Goal: Check status: Check status

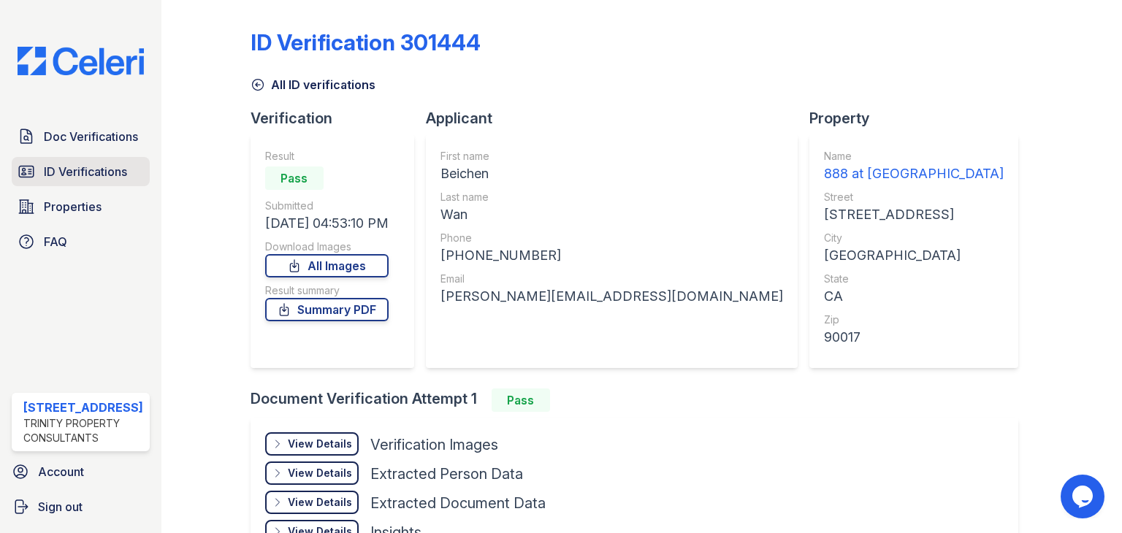
click at [78, 167] on span "ID Verifications" at bounding box center [85, 172] width 83 height 18
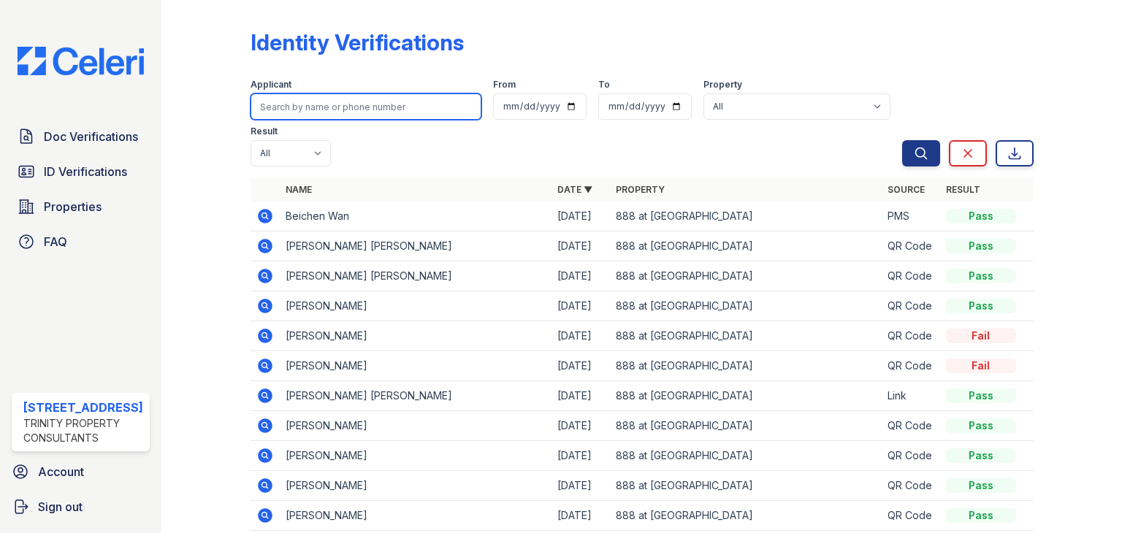
click at [297, 106] on input "search" at bounding box center [366, 107] width 231 height 26
type input "jingwem"
click at [902, 140] on button "Search" at bounding box center [921, 153] width 38 height 26
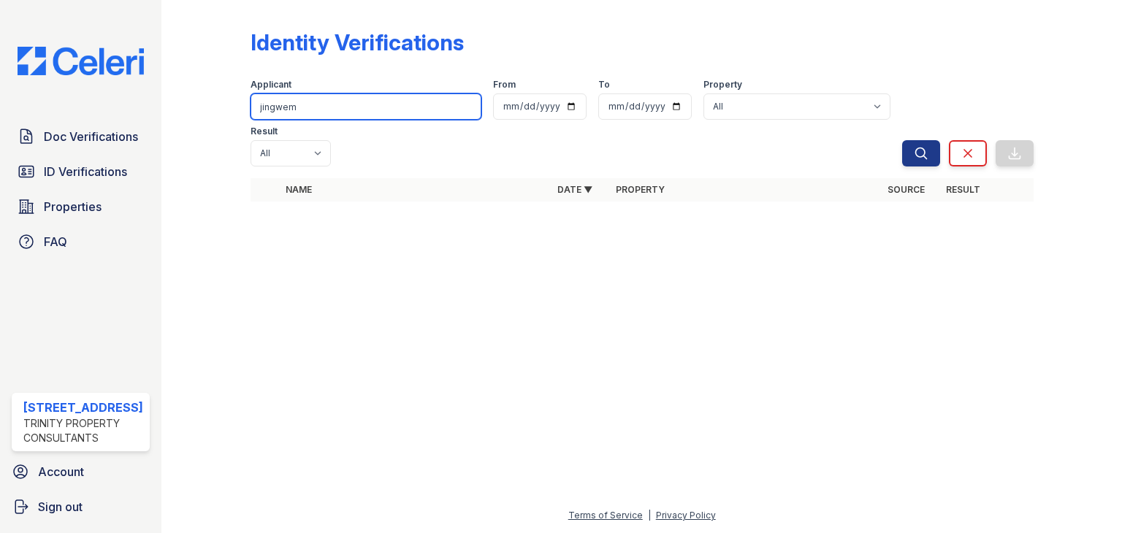
click at [309, 109] on input "jingwem" at bounding box center [366, 107] width 231 height 26
type input "jingwen"
click at [902, 140] on button "Search" at bounding box center [921, 153] width 38 height 26
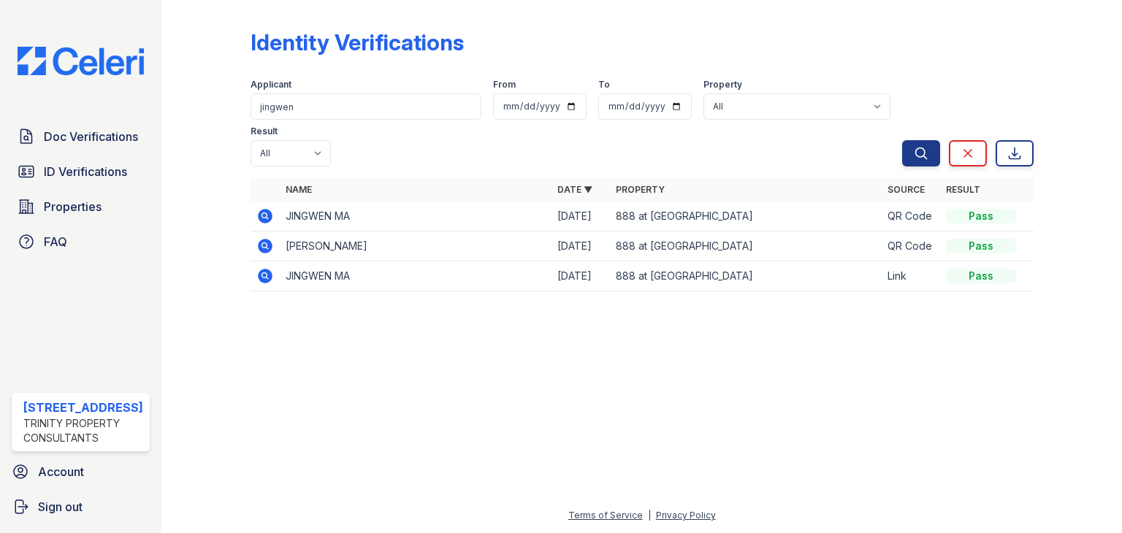
click at [338, 202] on td "JINGWEN MA" at bounding box center [416, 217] width 272 height 30
click at [302, 202] on td "JINGWEN MA" at bounding box center [416, 217] width 272 height 30
click at [264, 209] on icon at bounding box center [265, 216] width 15 height 15
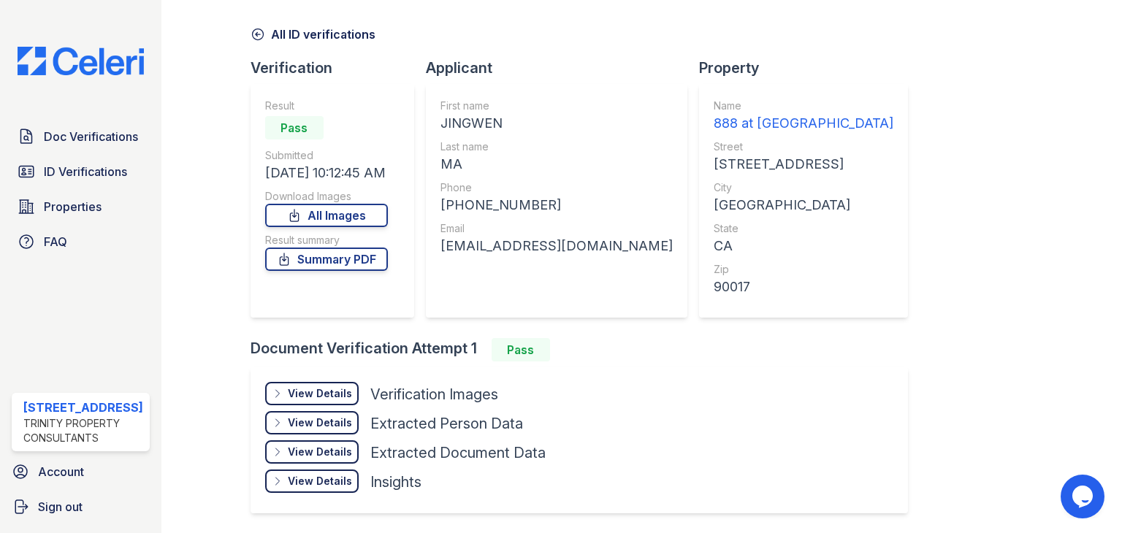
scroll to position [99, 0]
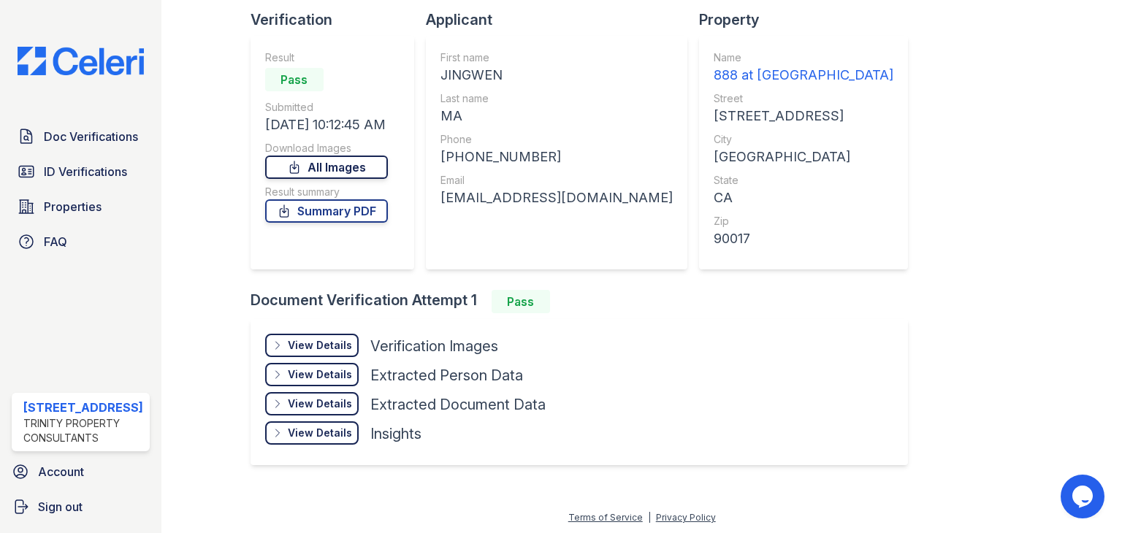
click at [353, 156] on link "All Images" at bounding box center [326, 167] width 123 height 23
click at [347, 164] on link "All Images" at bounding box center [326, 167] width 123 height 23
click at [91, 140] on span "Doc Verifications" at bounding box center [91, 137] width 94 height 18
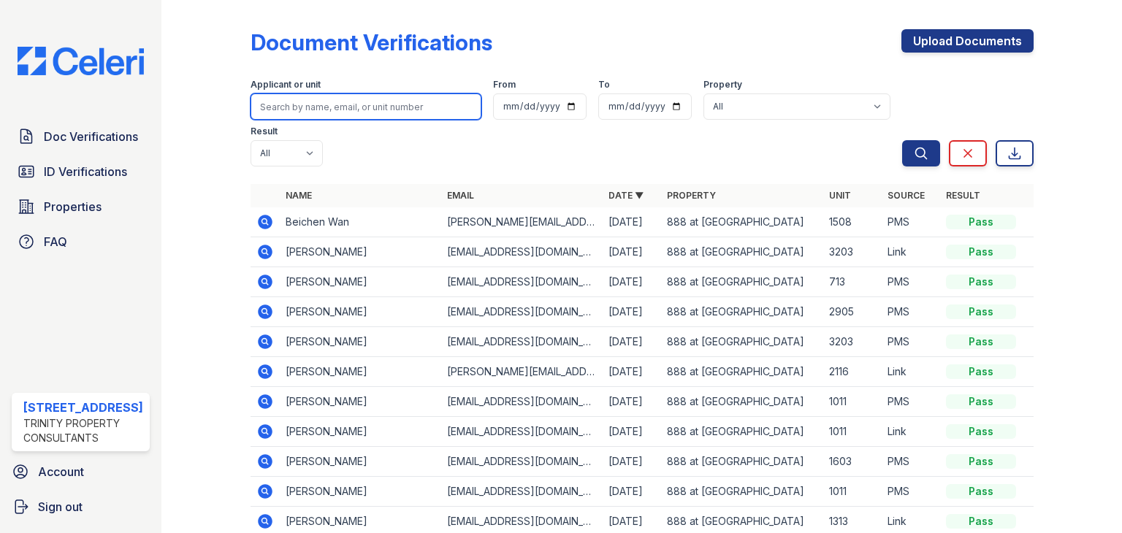
click at [274, 113] on input "search" at bounding box center [366, 107] width 231 height 26
type input "jingwen"
click at [902, 140] on button "Search" at bounding box center [921, 153] width 38 height 26
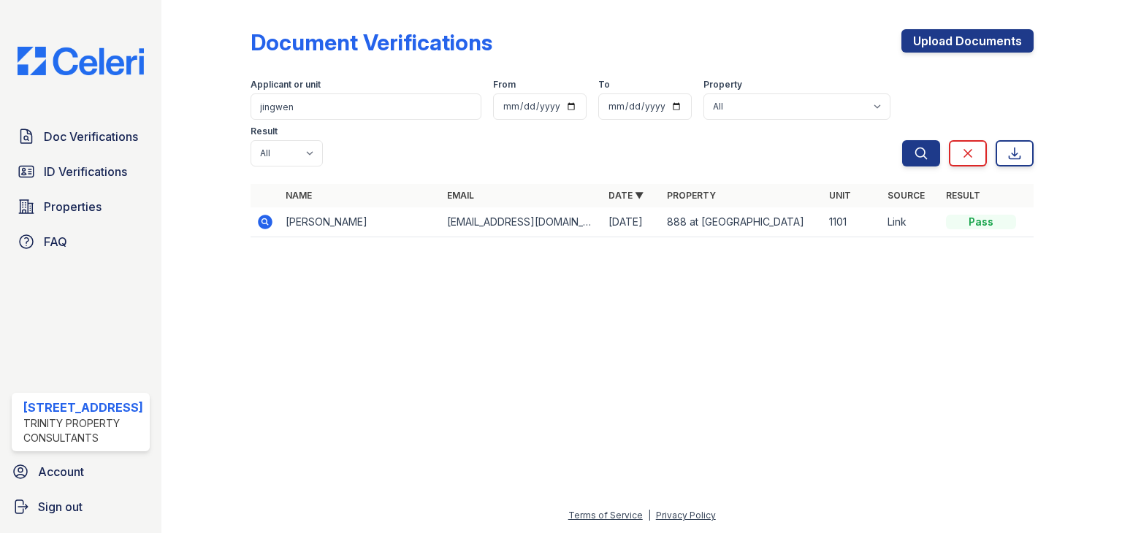
click at [270, 215] on icon at bounding box center [265, 222] width 15 height 15
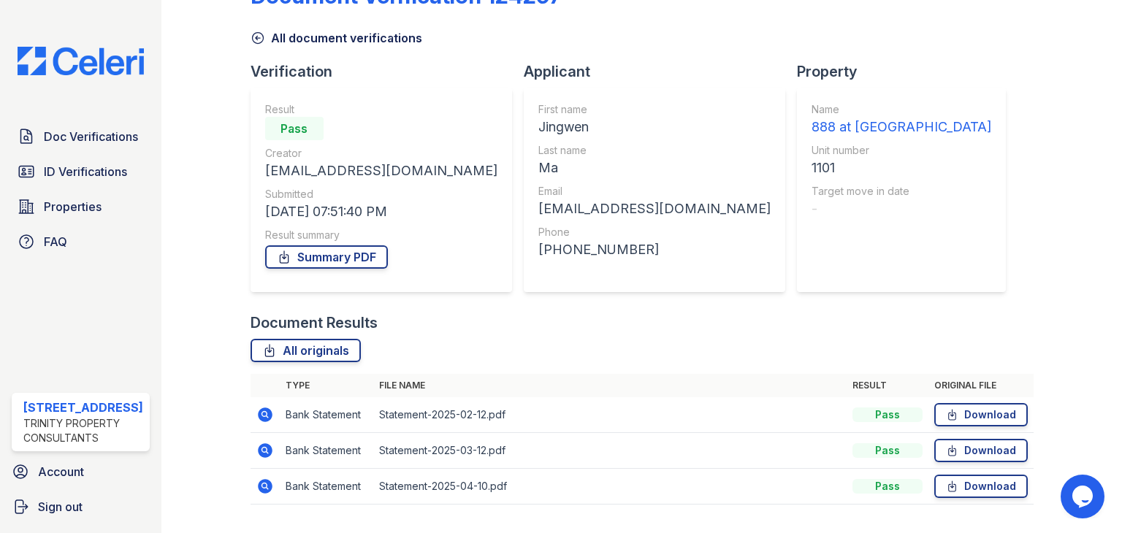
scroll to position [82, 0]
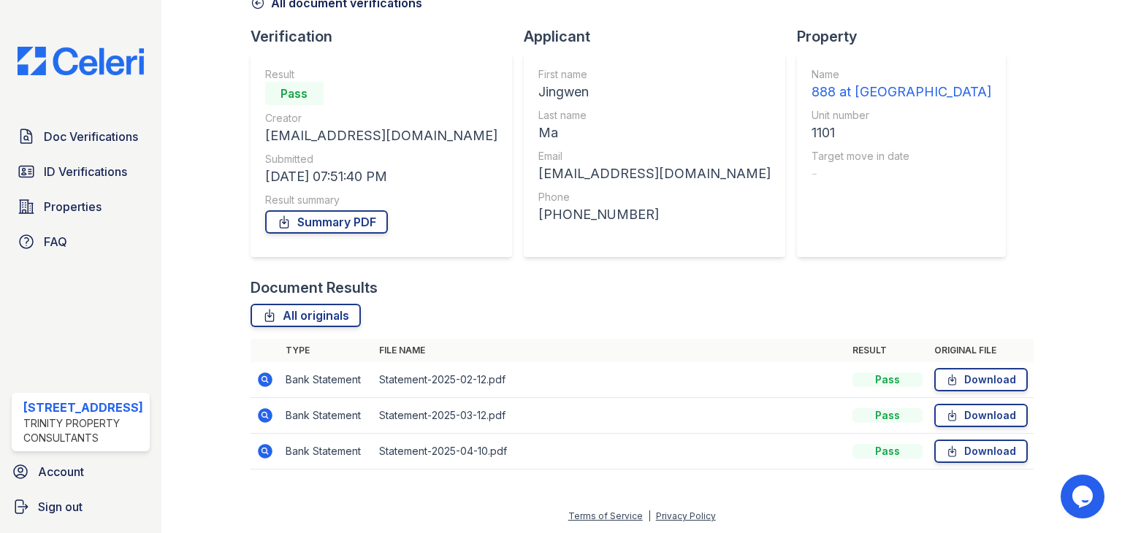
click at [267, 378] on icon at bounding box center [265, 380] width 15 height 15
